Goal: Task Accomplishment & Management: Use online tool/utility

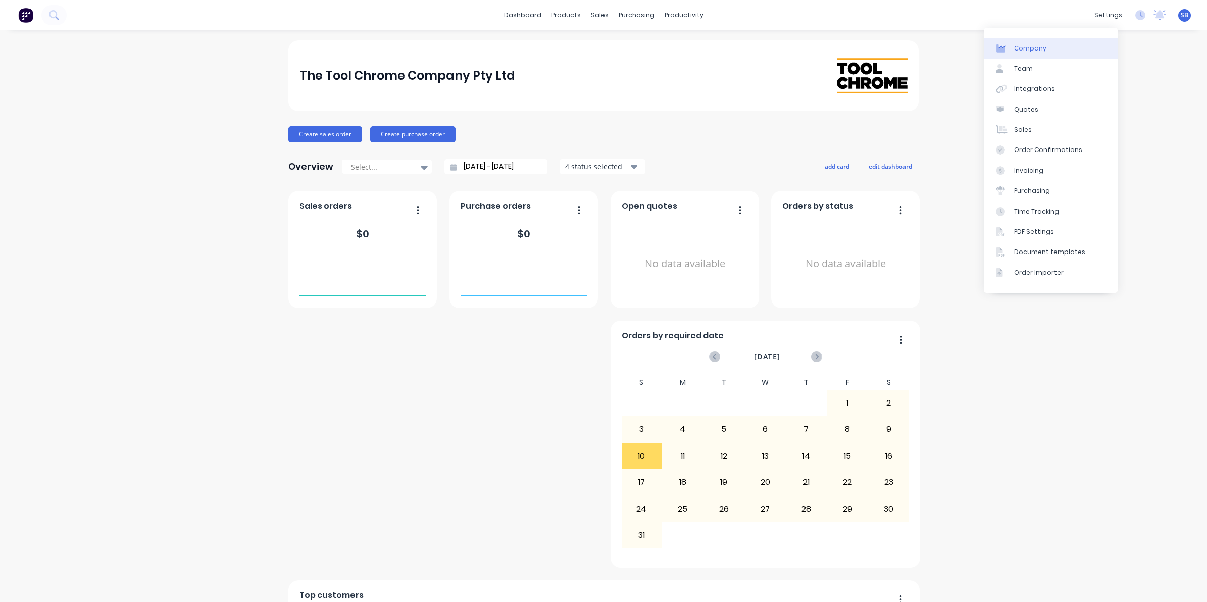
click at [1023, 49] on div "Company" at bounding box center [1030, 48] width 32 height 9
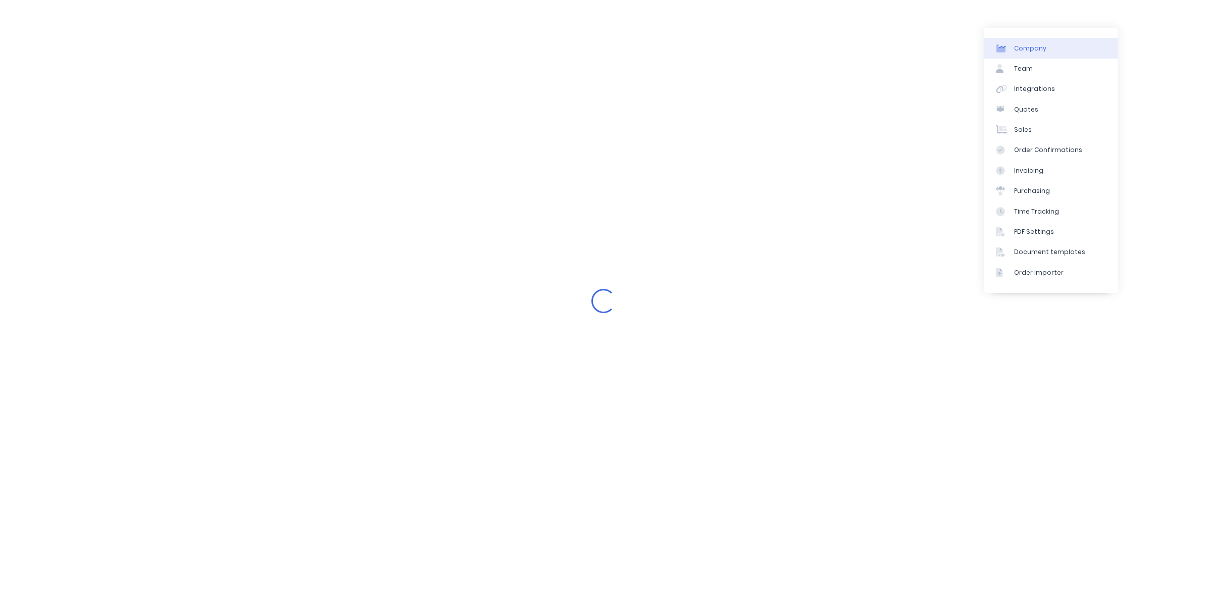
select select "AU"
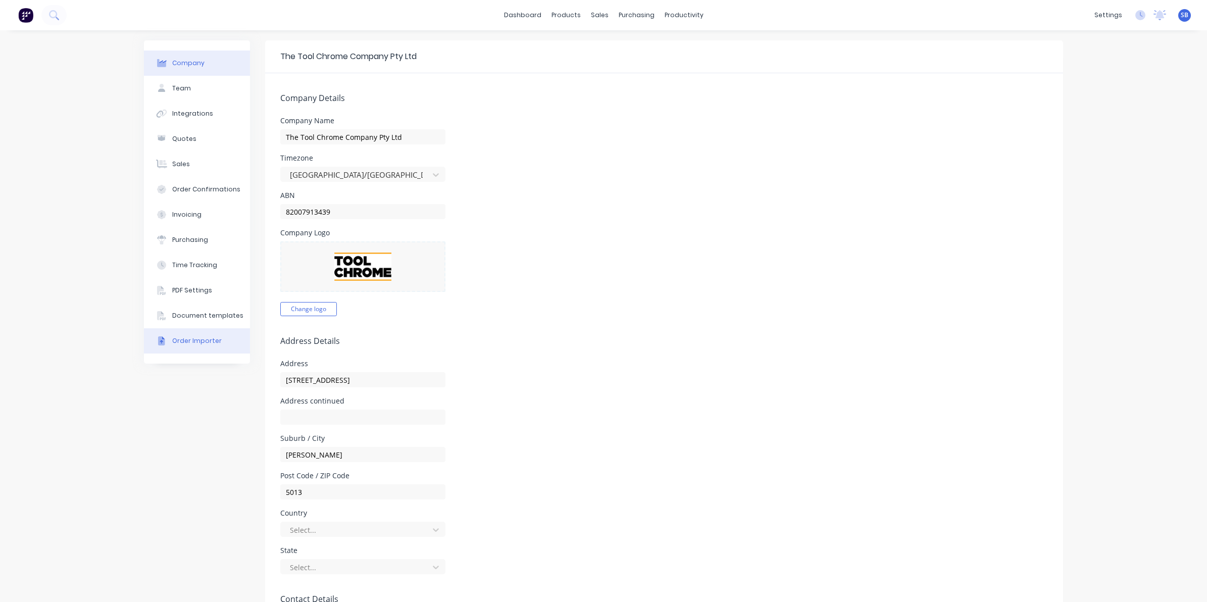
click at [191, 339] on div "Order Importer" at bounding box center [196, 340] width 49 height 9
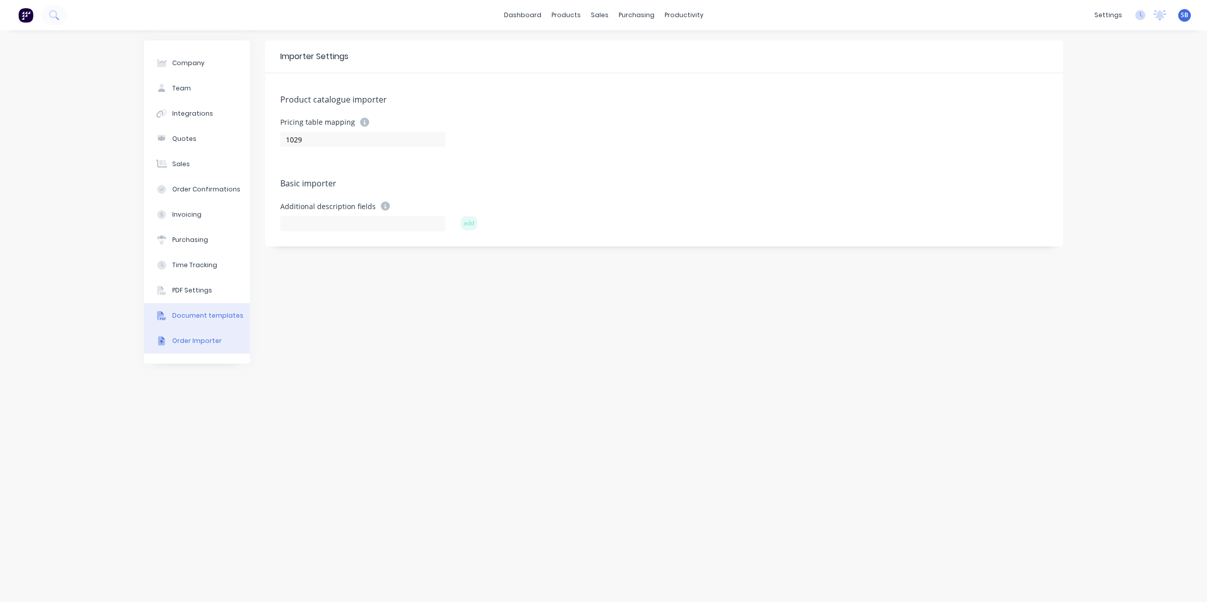
click at [187, 315] on div "Document templates" at bounding box center [207, 315] width 71 height 9
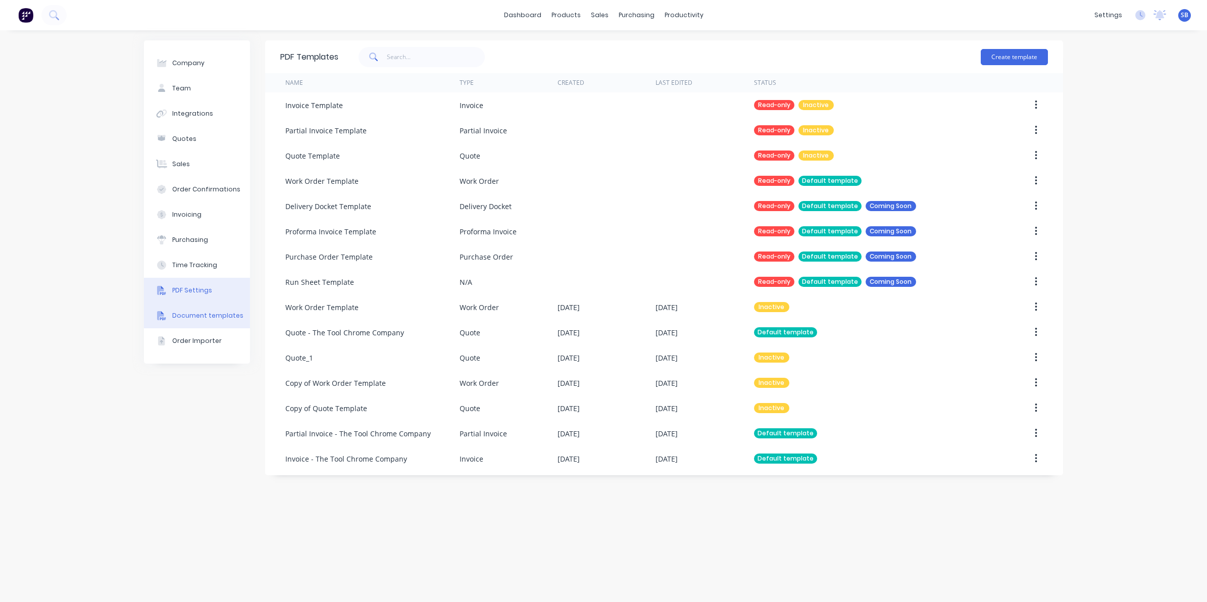
click at [186, 289] on div "PDF Settings" at bounding box center [192, 290] width 40 height 9
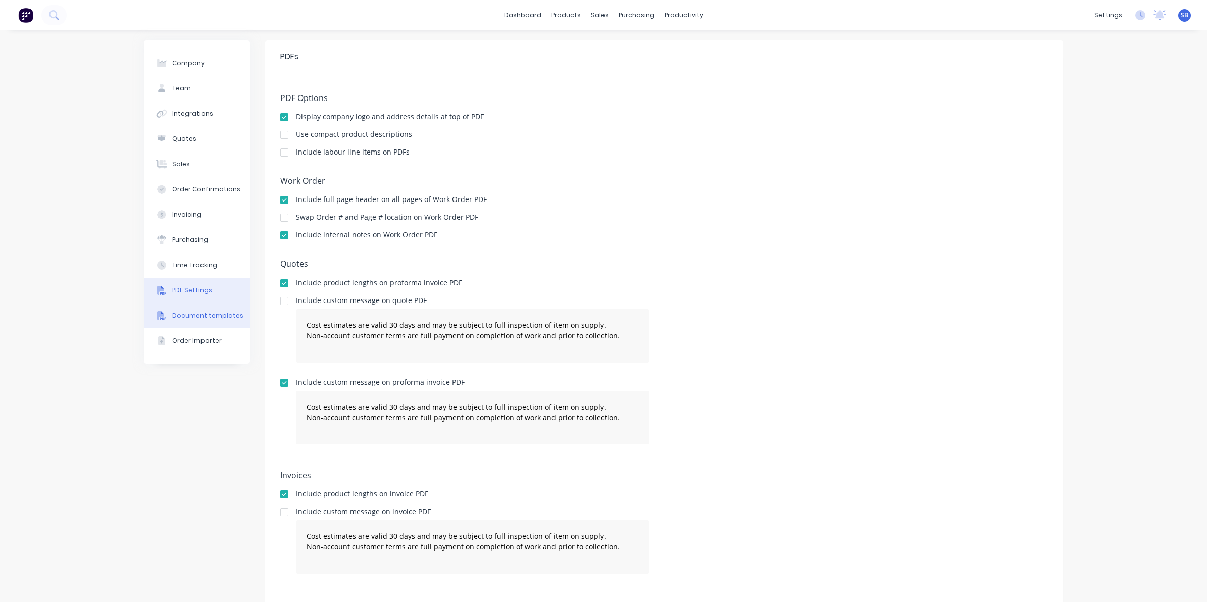
click at [192, 311] on div "Document templates" at bounding box center [207, 315] width 71 height 9
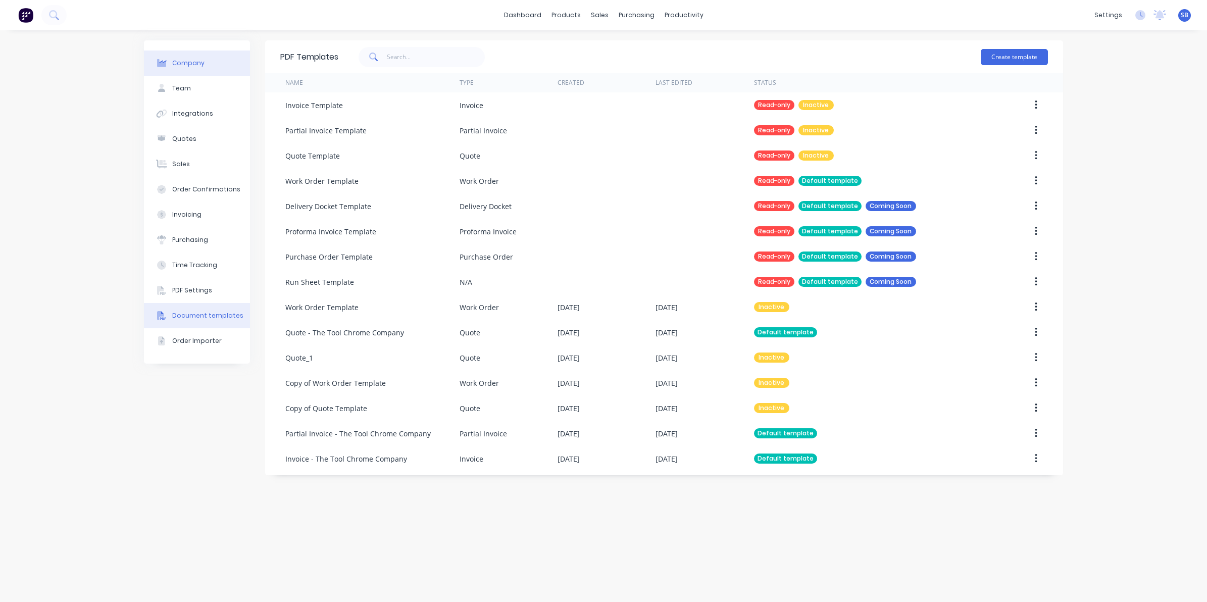
click at [193, 64] on div "Company" at bounding box center [188, 63] width 32 height 9
select select "AU"
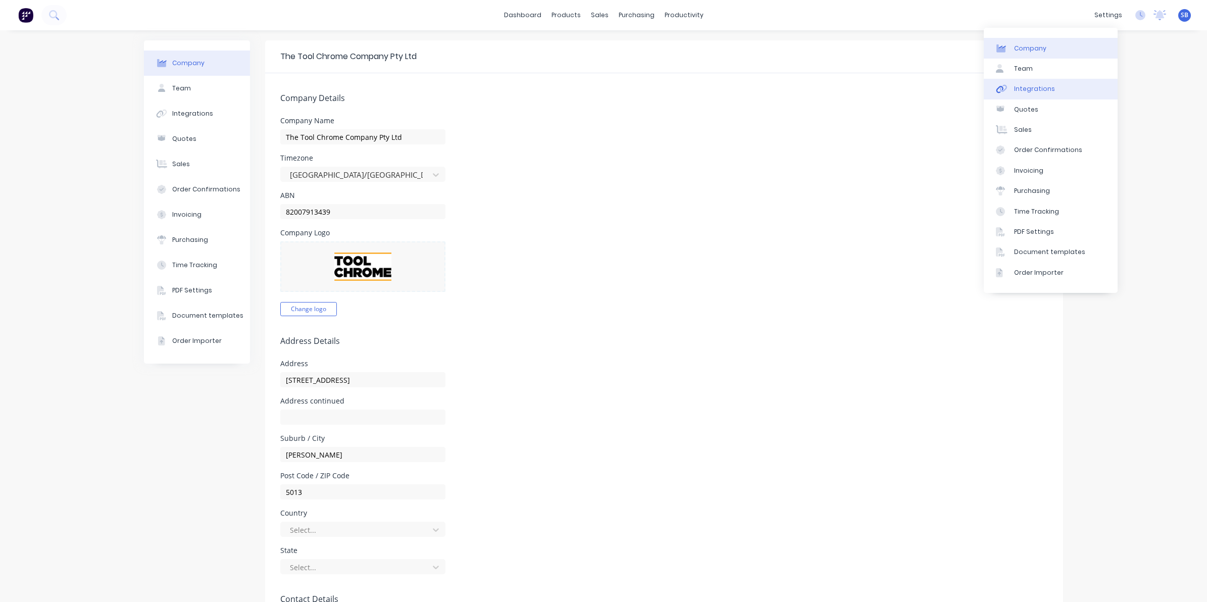
click at [1031, 85] on div "Integrations" at bounding box center [1034, 88] width 41 height 9
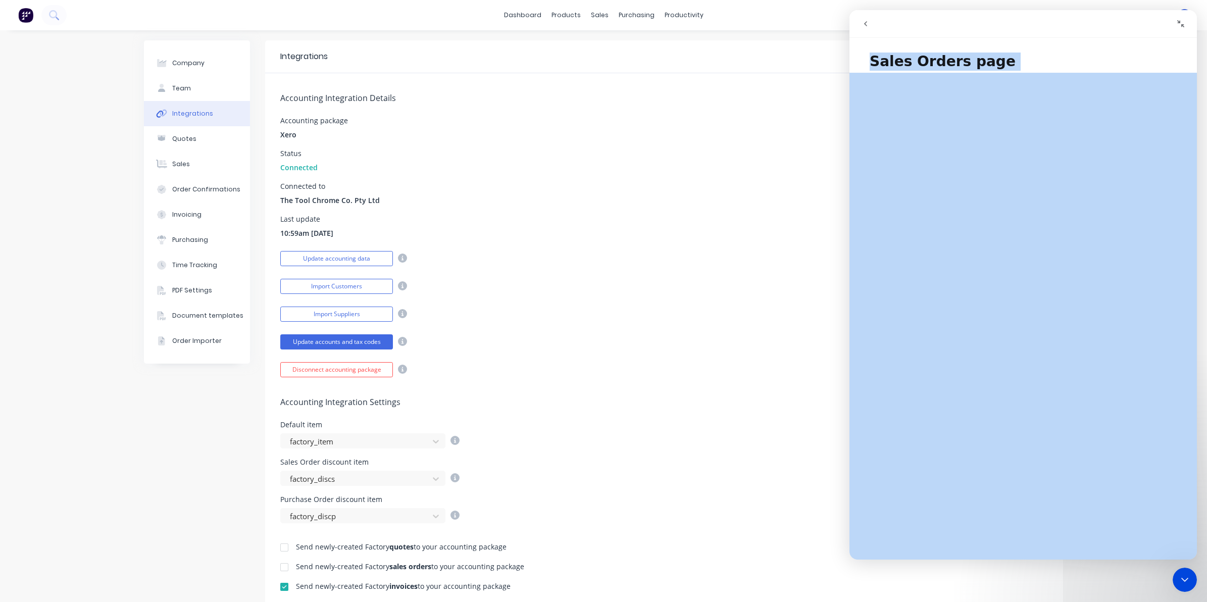
drag, startPoint x: 1084, startPoint y: 15, endPoint x: 936, endPoint y: 84, distance: 163.8
click at [936, 84] on div "Sales Orders page Sales Orders page Did this answer your question? 😞 😐 😃 Open i…" at bounding box center [1022, 284] width 347 height 549
click at [1049, 31] on div "Intercom messenger" at bounding box center [1108, 23] width 163 height 19
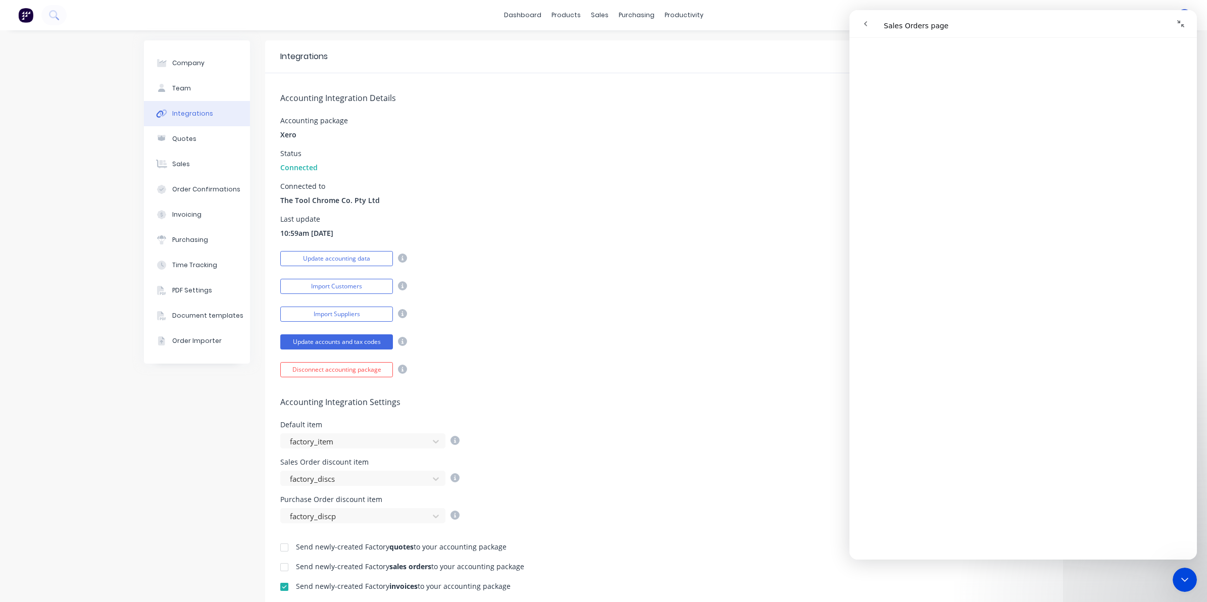
scroll to position [1009, 0]
drag, startPoint x: 648, startPoint y: 327, endPoint x: 616, endPoint y: 324, distance: 31.4
click at [635, 326] on div "Accounting Integration Details Accounting package Xero Status Connected Connect…" at bounding box center [664, 225] width 798 height 304
click at [326, 286] on button "Import Customers" at bounding box center [336, 286] width 113 height 15
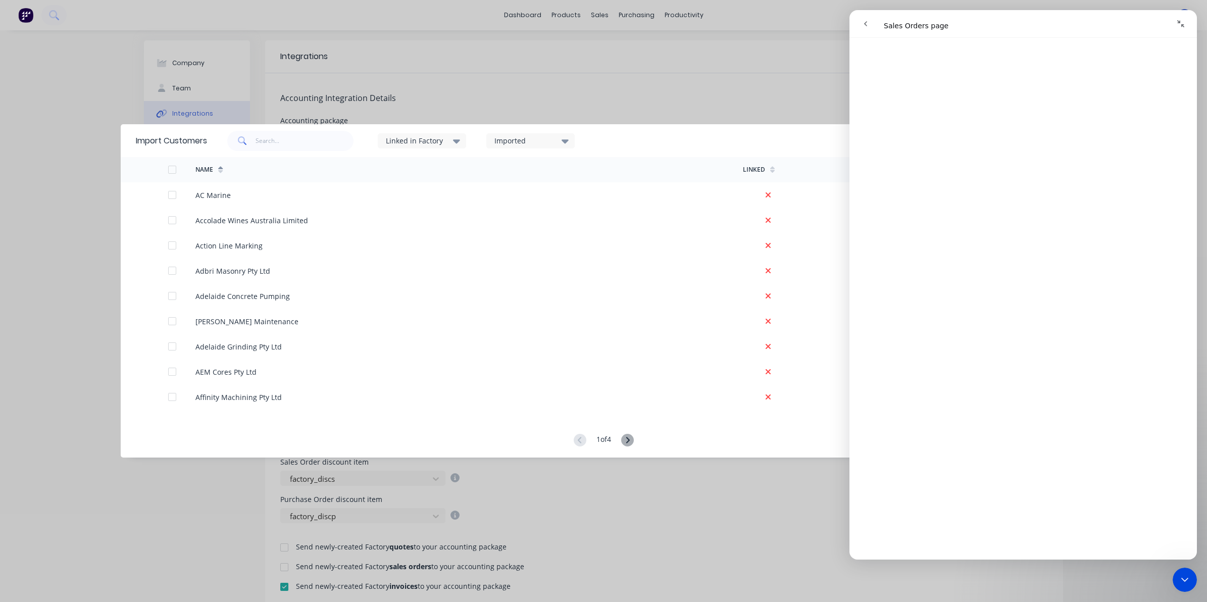
click at [865, 26] on icon "go back" at bounding box center [865, 24] width 8 height 8
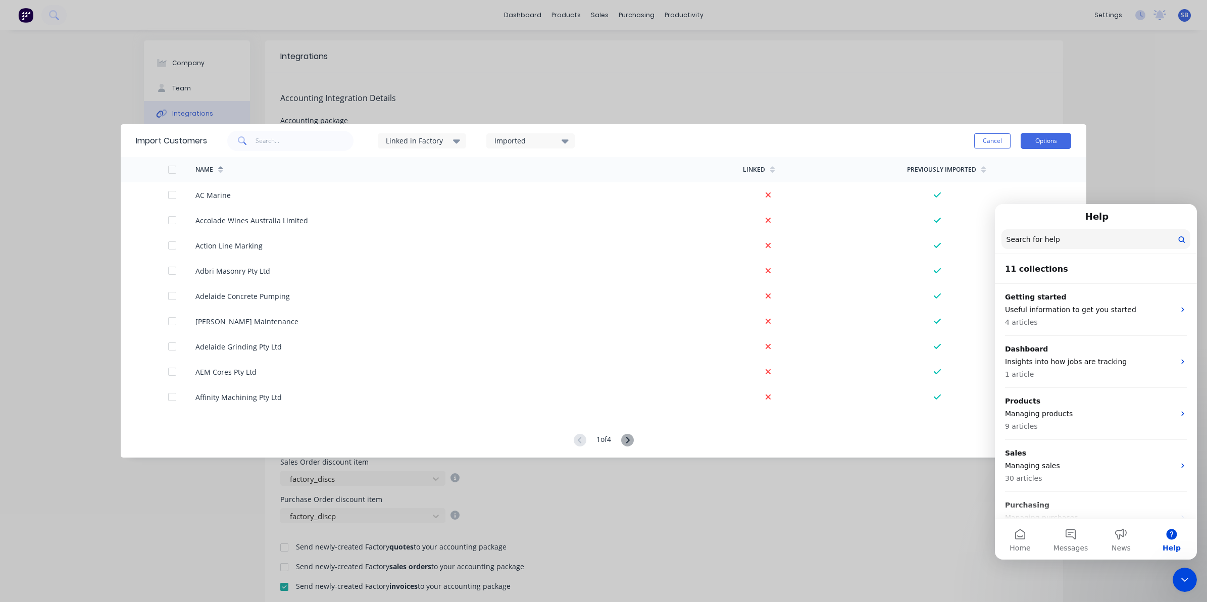
click at [1048, 142] on button "Options" at bounding box center [1045, 141] width 50 height 16
click at [994, 137] on button "Cancel" at bounding box center [992, 140] width 36 height 15
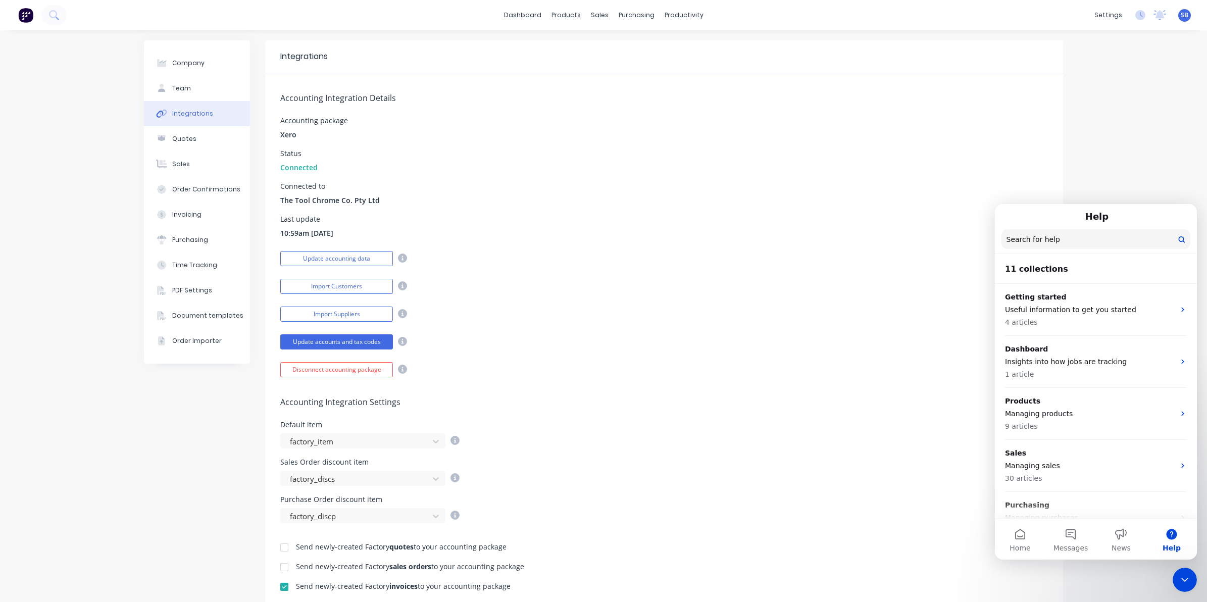
click at [574, 389] on div "Accounting Integration Settings Default item factory_item Sales Order discount …" at bounding box center [664, 450] width 798 height 146
click at [325, 279] on button "Import Customers" at bounding box center [336, 286] width 113 height 15
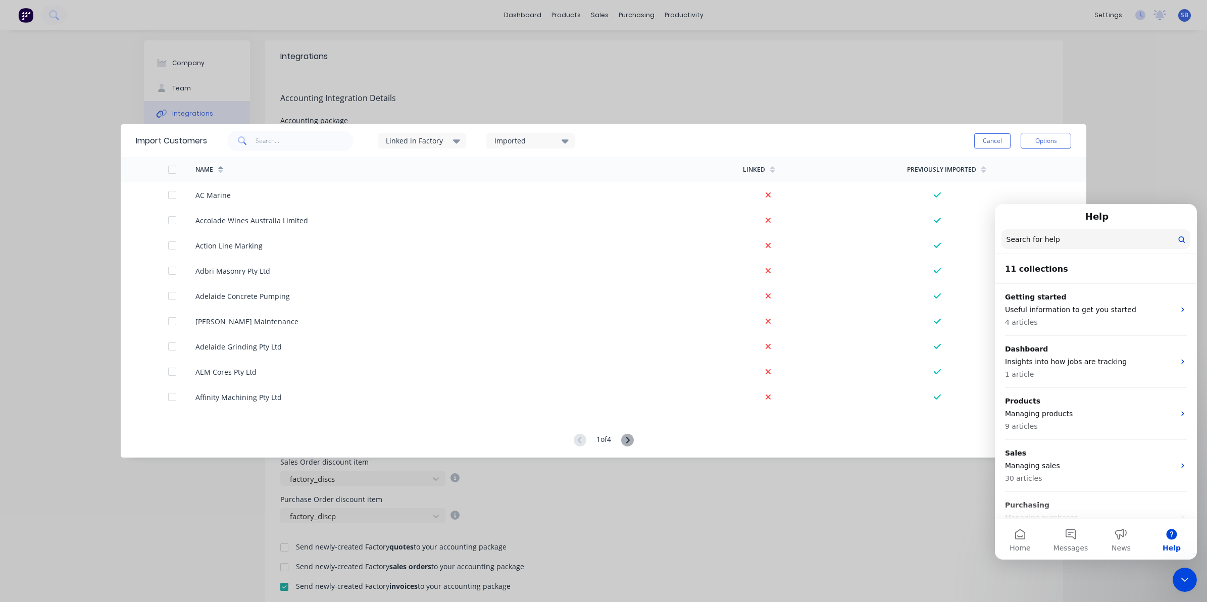
click at [627, 438] on icon at bounding box center [627, 440] width 13 height 13
click at [269, 139] on input "text" at bounding box center [304, 141] width 98 height 20
type input "m"
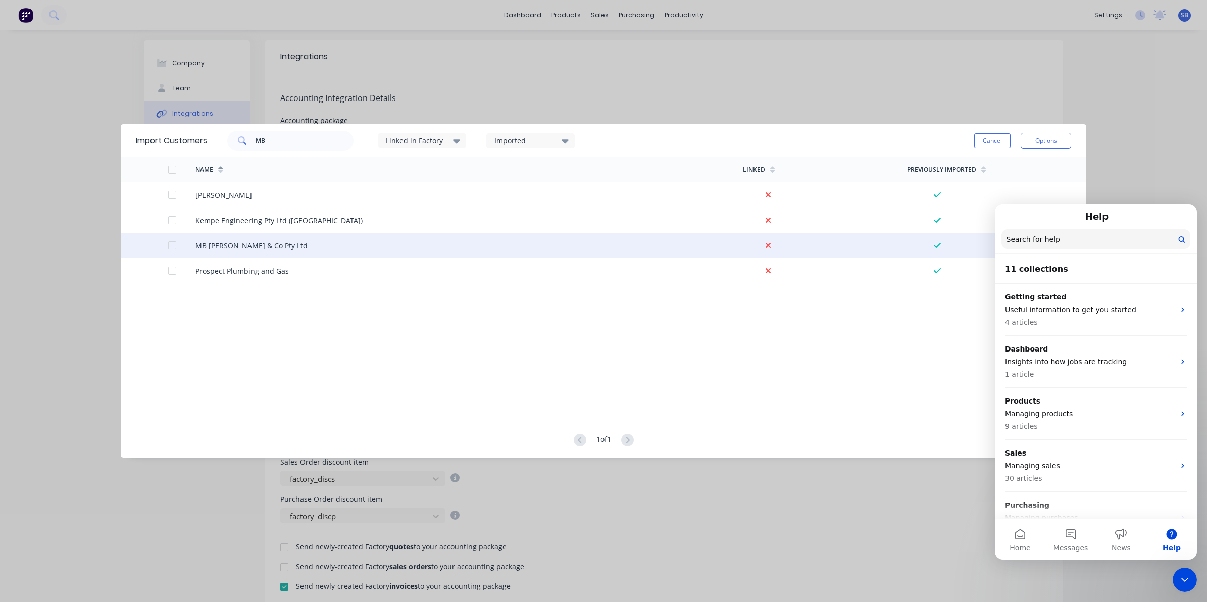
click at [232, 248] on div "MB Butterfield & Co Pty Ltd" at bounding box center [251, 245] width 112 height 11
click at [170, 244] on div at bounding box center [172, 245] width 20 height 20
click at [274, 139] on input "MB" at bounding box center [304, 141] width 98 height 20
type input "M"
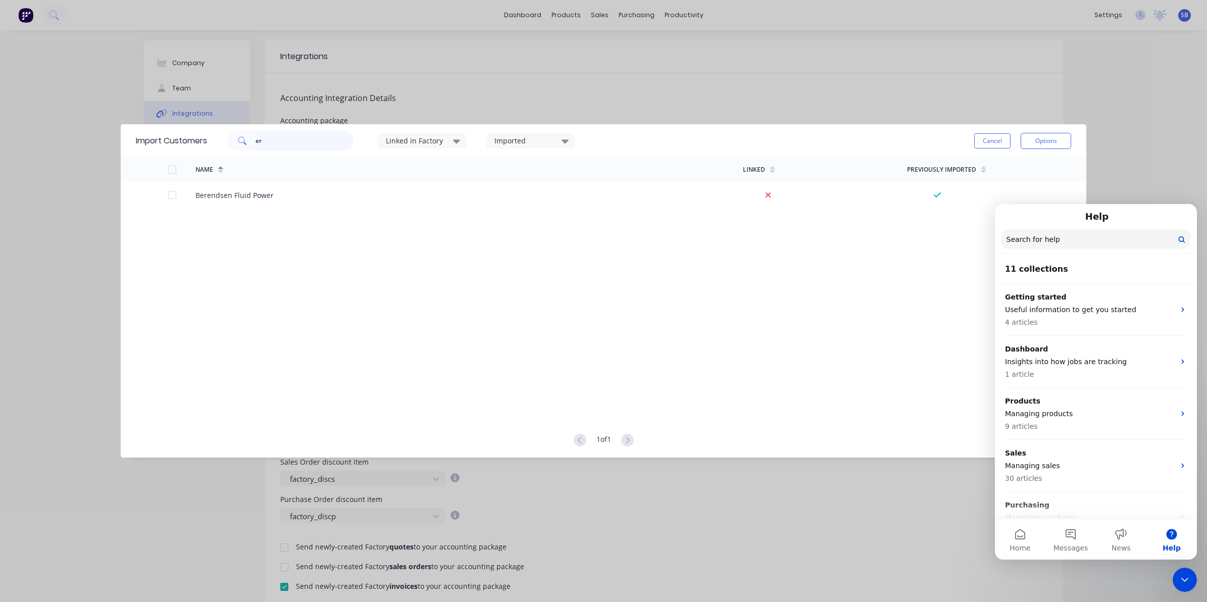
type input "e"
type input "Be"
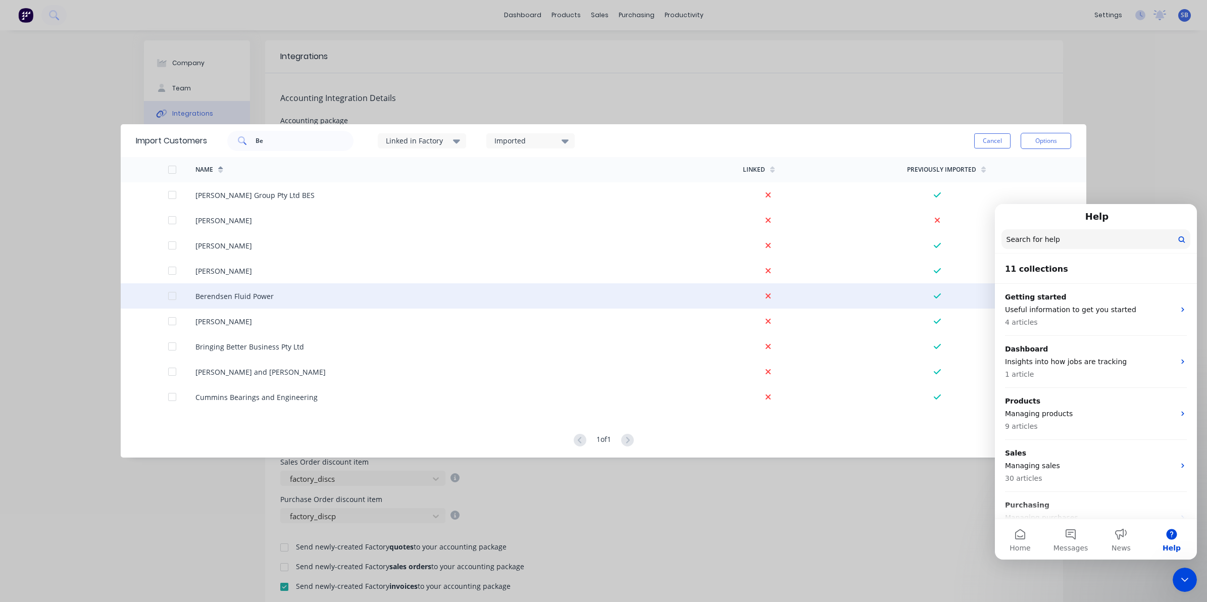
click at [172, 296] on div at bounding box center [172, 296] width 20 height 20
click at [1044, 140] on button "Options" at bounding box center [1045, 141] width 50 height 16
click at [1006, 165] on div "Import selected customers" at bounding box center [1023, 169] width 78 height 25
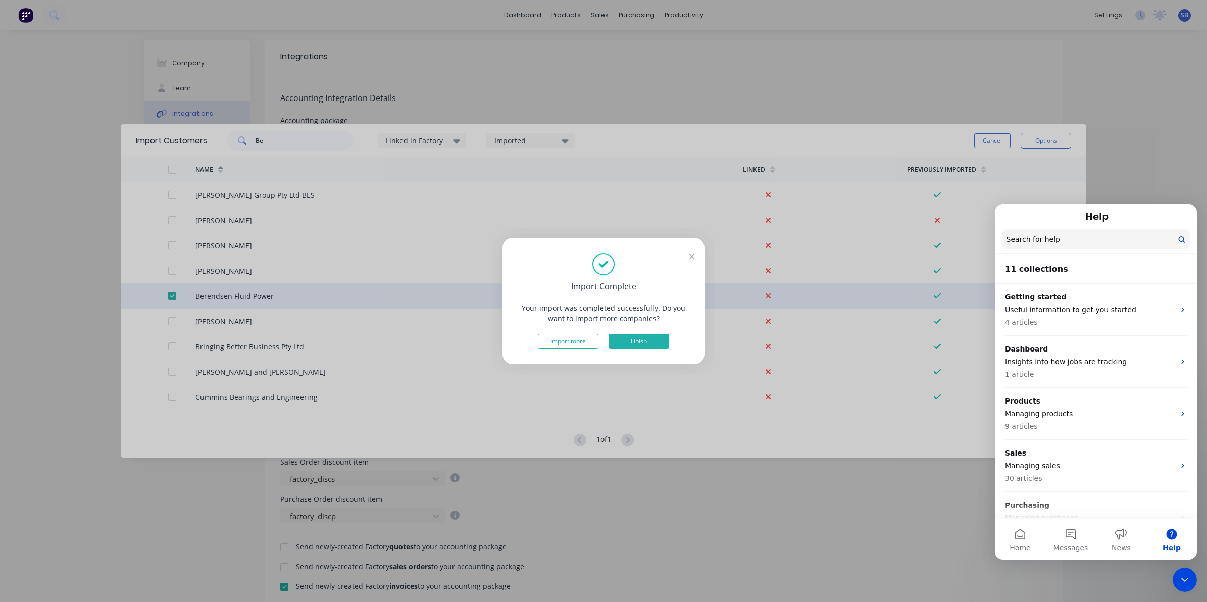
click at [638, 341] on button "Finish" at bounding box center [638, 341] width 61 height 15
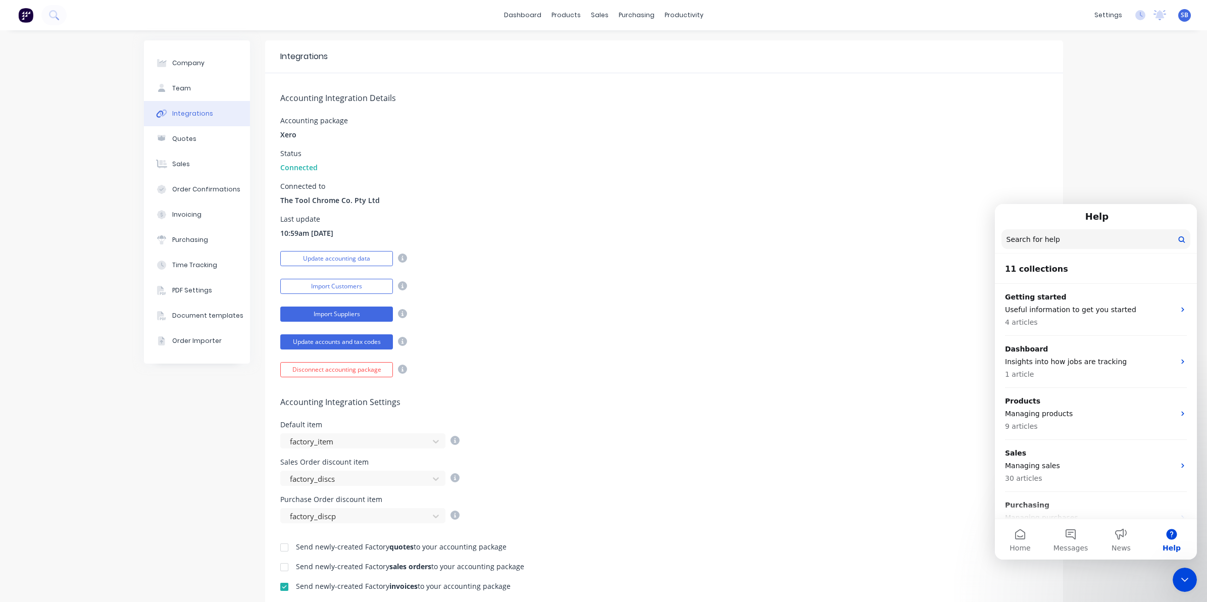
click at [333, 312] on button "Import Suppliers" at bounding box center [336, 313] width 113 height 15
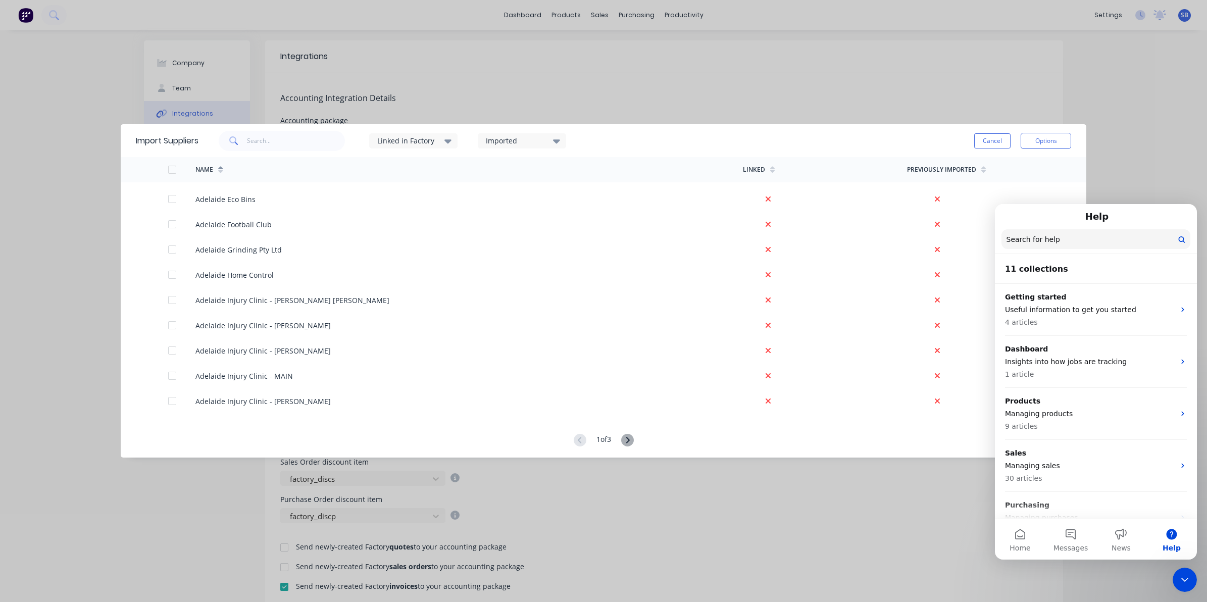
scroll to position [0, 0]
click at [1184, 580] on icon "Close Intercom Messenger" at bounding box center [1184, 580] width 12 height 12
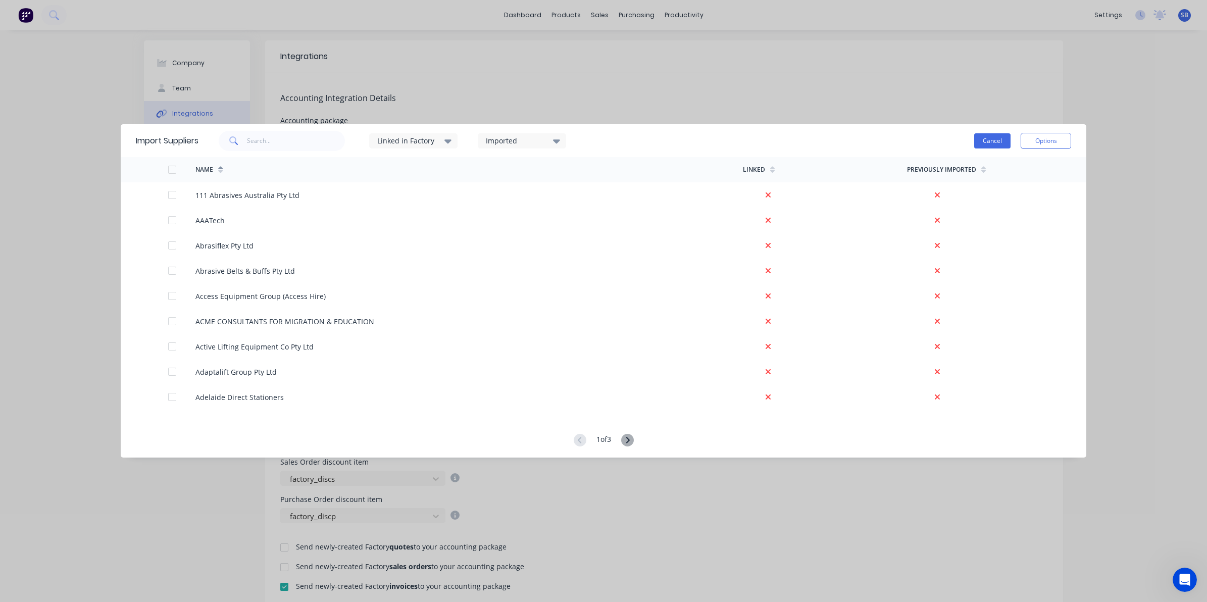
click at [993, 139] on button "Cancel" at bounding box center [992, 140] width 36 height 15
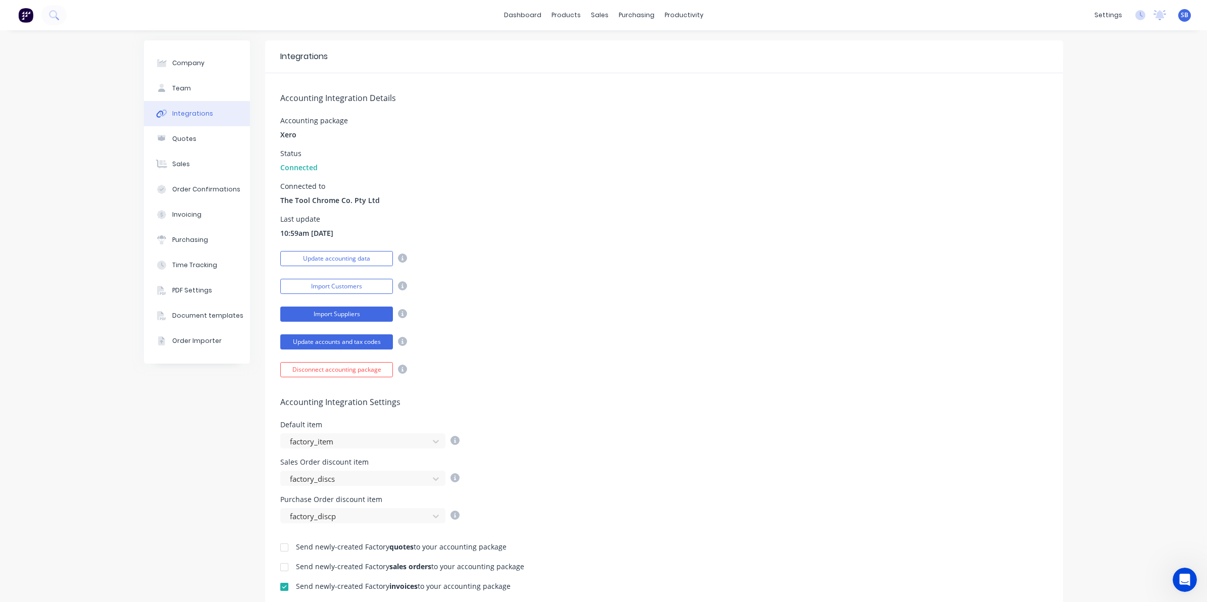
click at [331, 316] on button "Import Suppliers" at bounding box center [336, 313] width 113 height 15
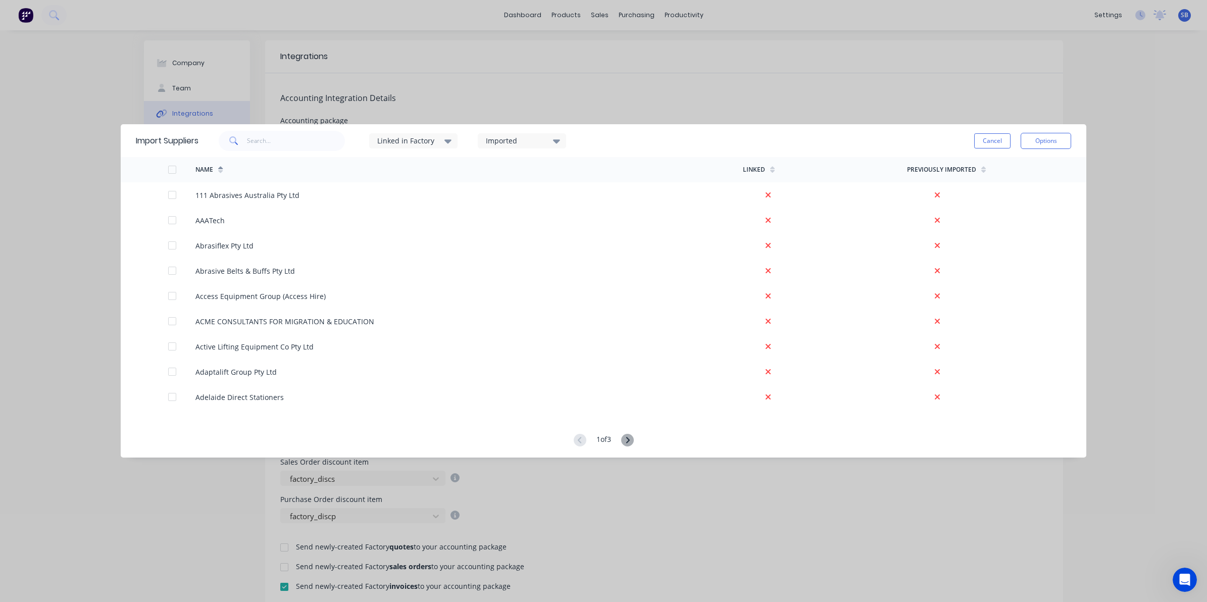
click at [629, 439] on icon at bounding box center [627, 440] width 13 height 13
